Goal: Task Accomplishment & Management: Manage account settings

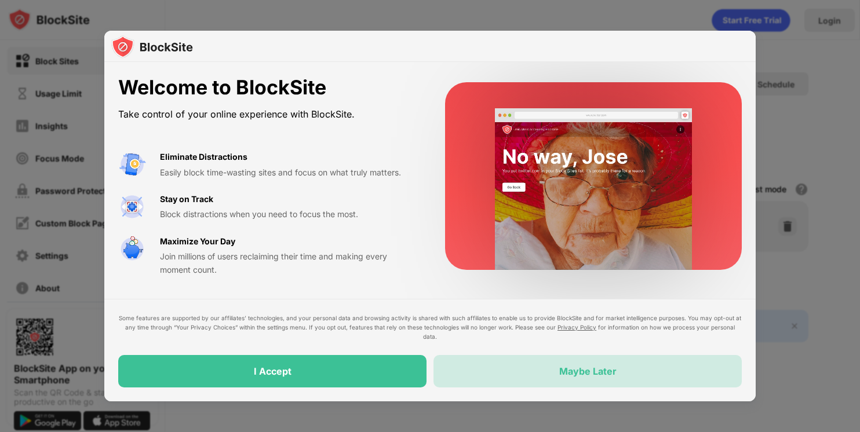
click at [621, 366] on div "Maybe Later" at bounding box center [587, 371] width 308 height 32
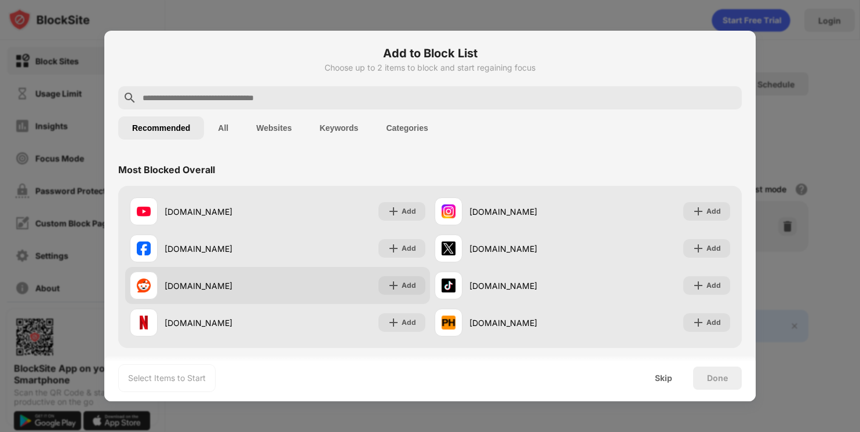
click at [304, 272] on div "[DOMAIN_NAME] Add" at bounding box center [277, 285] width 305 height 37
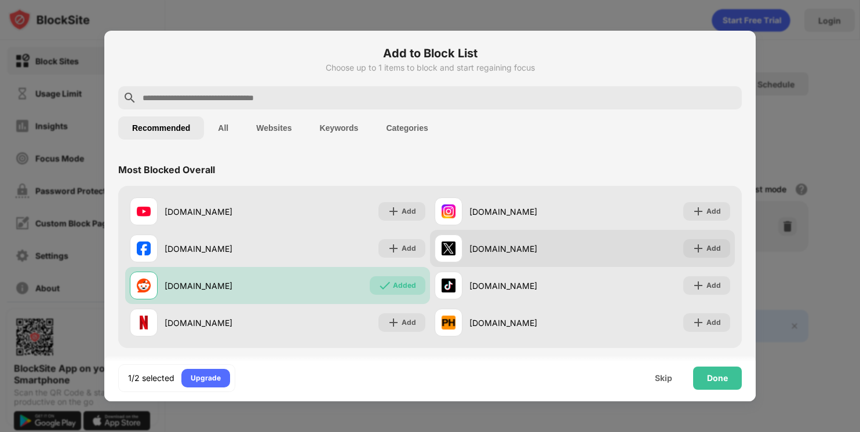
click at [469, 246] on div "[DOMAIN_NAME]" at bounding box center [525, 249] width 113 height 12
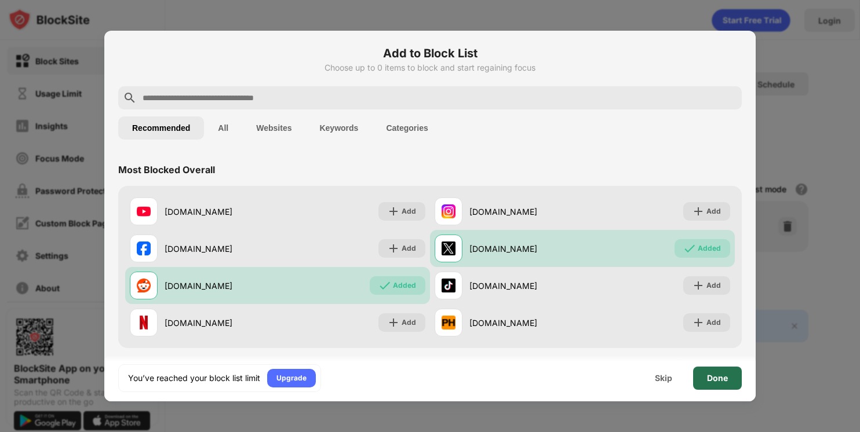
click at [703, 380] on div "Done" at bounding box center [717, 378] width 49 height 23
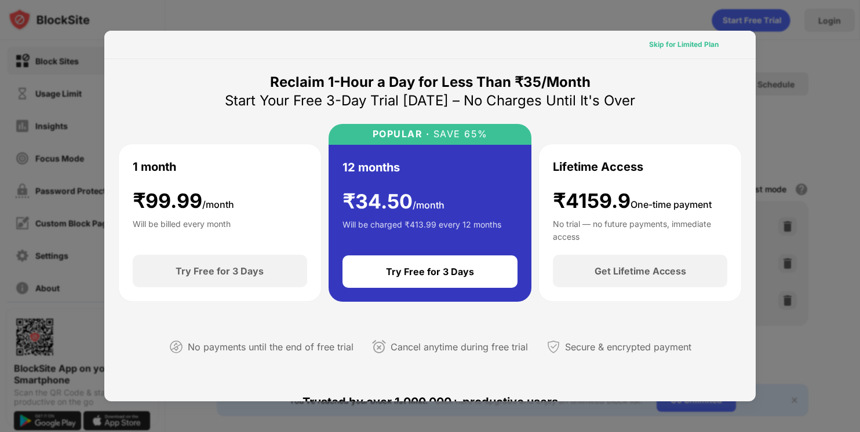
click at [677, 42] on div "Skip for Limited Plan" at bounding box center [684, 45] width 70 height 12
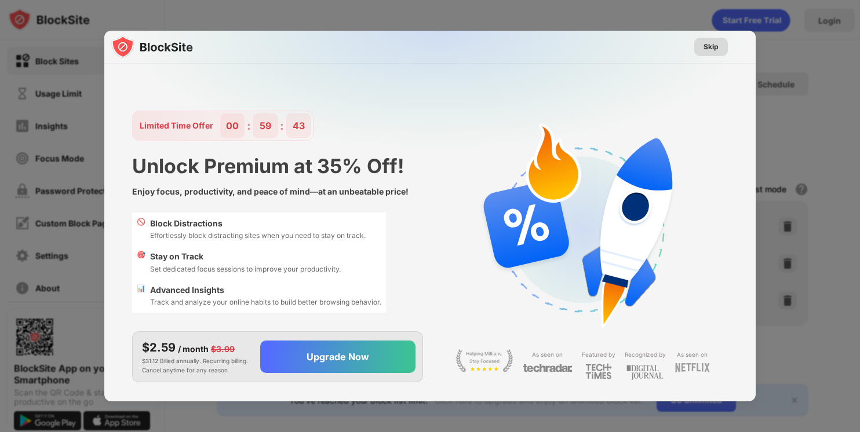
click at [704, 50] on div "Skip" at bounding box center [710, 47] width 15 height 12
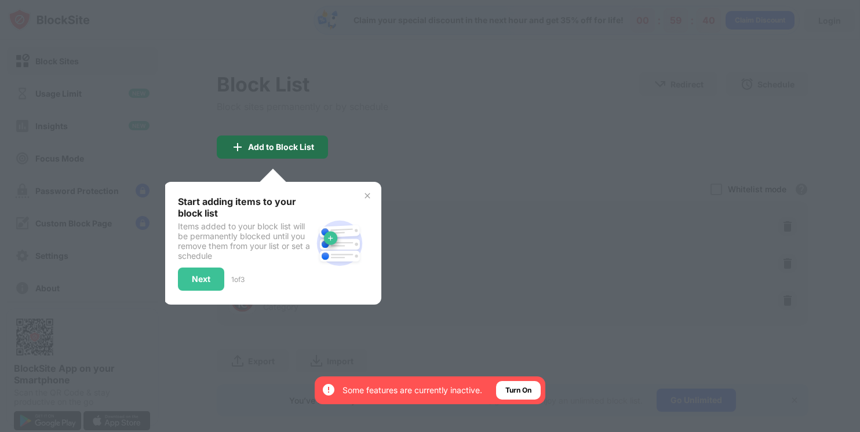
click at [315, 155] on div "Add to Block List" at bounding box center [272, 147] width 111 height 23
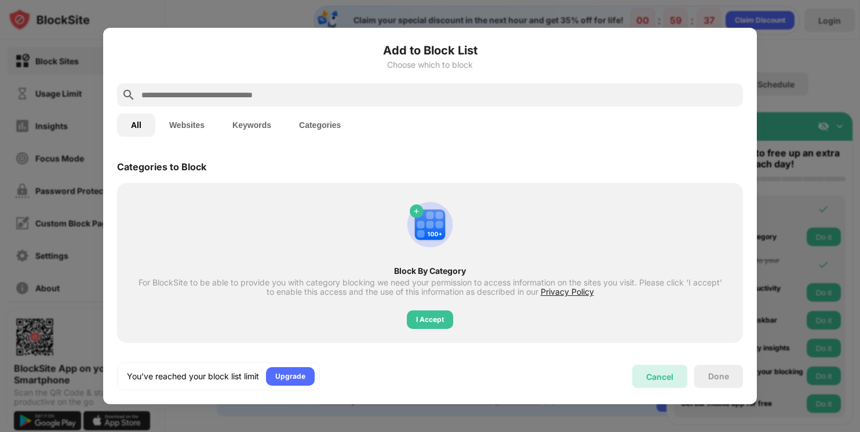
click at [668, 379] on div "Cancel" at bounding box center [659, 377] width 27 height 10
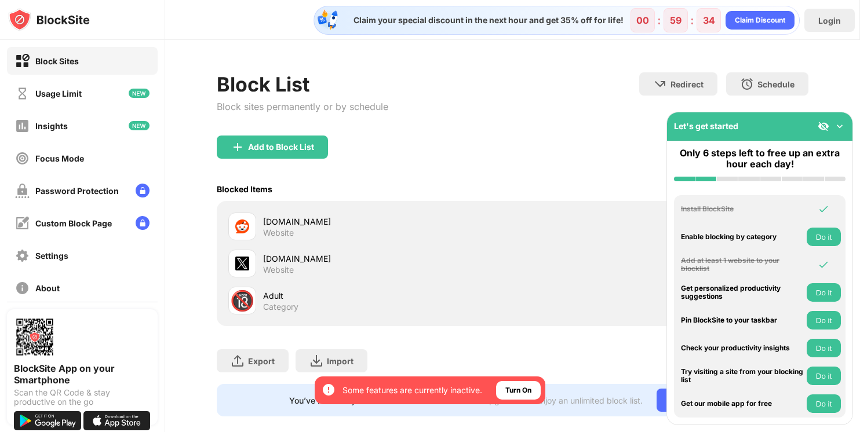
click at [839, 129] on img at bounding box center [840, 127] width 12 height 12
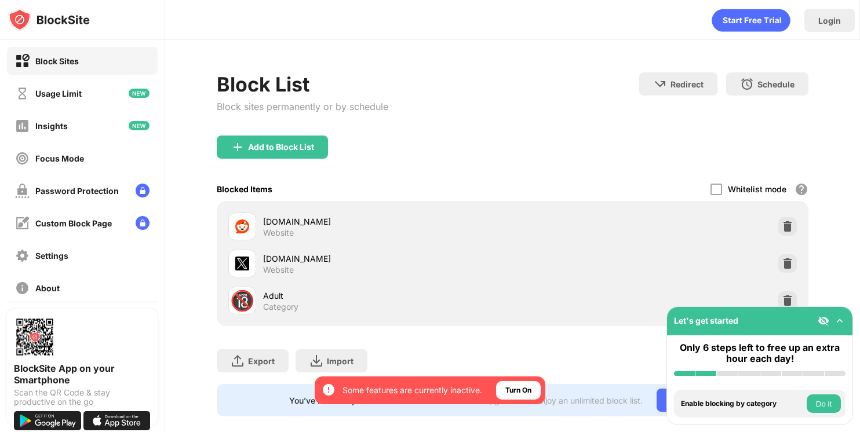
click at [728, 189] on div "Whitelist mode" at bounding box center [757, 189] width 59 height 10
